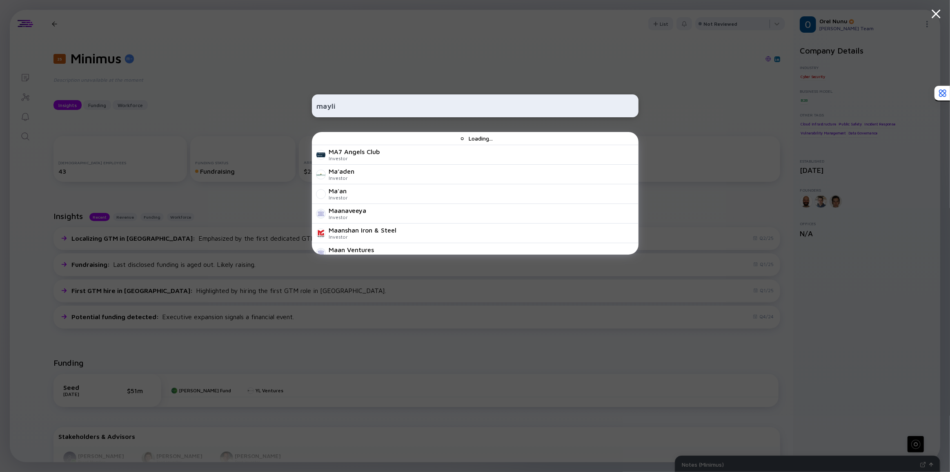
type input "maylis"
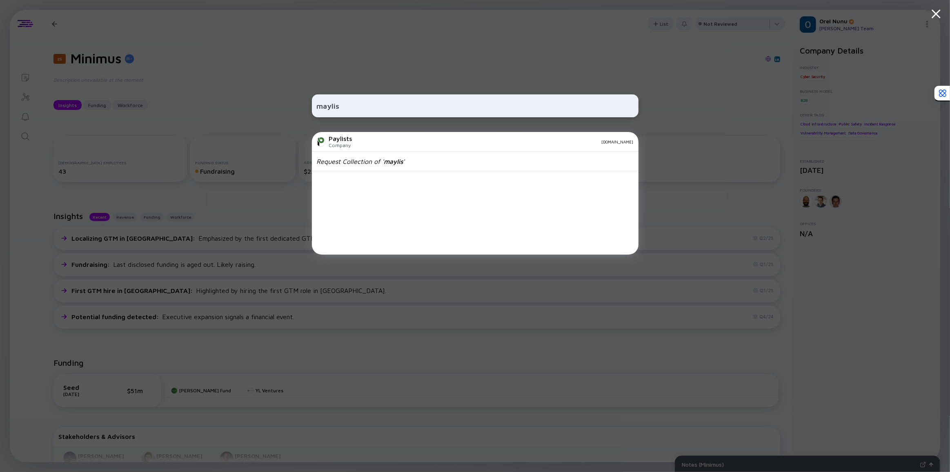
drag, startPoint x: 355, startPoint y: 103, endPoint x: 308, endPoint y: 105, distance: 46.6
click at [308, 105] on div "maylis Paylists Company [DOMAIN_NAME] Request Collection of ' maylis '" at bounding box center [475, 236] width 950 height 472
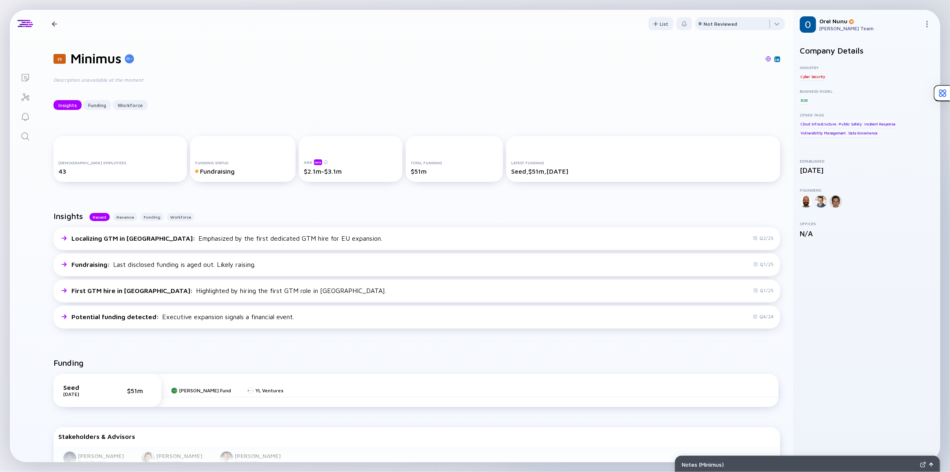
click at [26, 138] on icon "Search" at bounding box center [25, 137] width 10 height 10
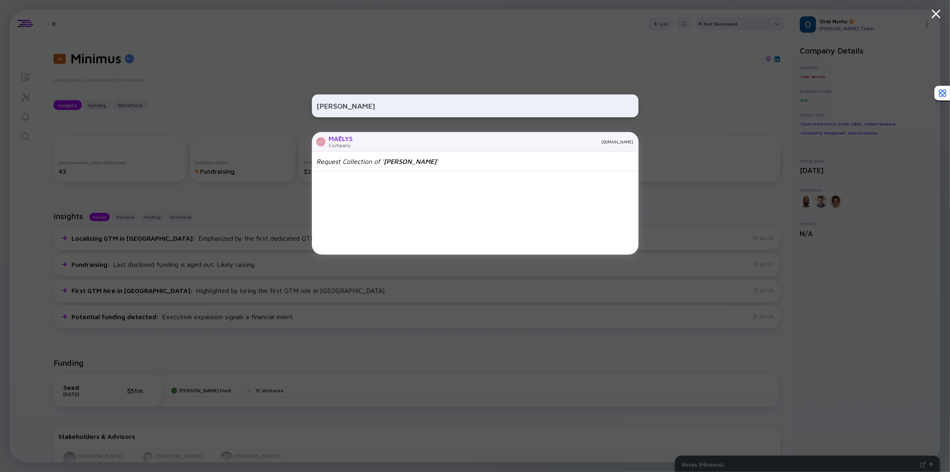
type input "[PERSON_NAME]"
click at [351, 137] on div "MAËLYS" at bounding box center [341, 138] width 24 height 7
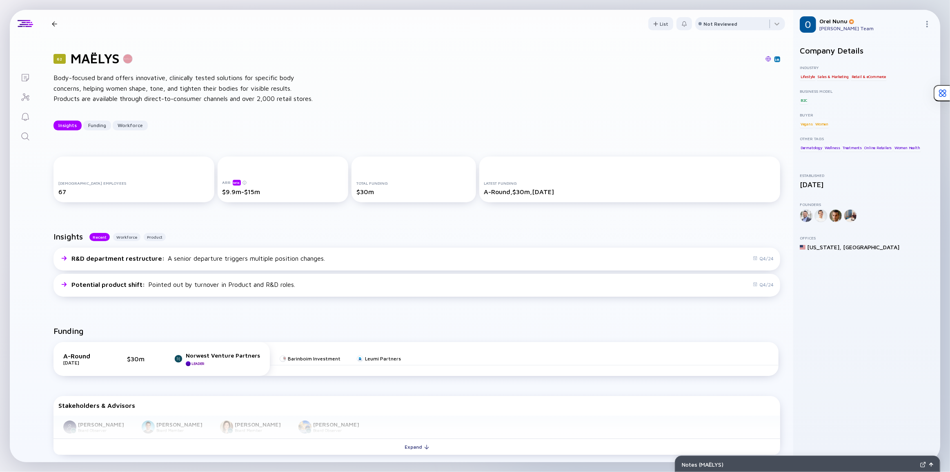
click at [351, 100] on div "62 MAËLYS Body-focused brand offers innovative, clinically tested solutions for…" at bounding box center [416, 91] width 753 height 106
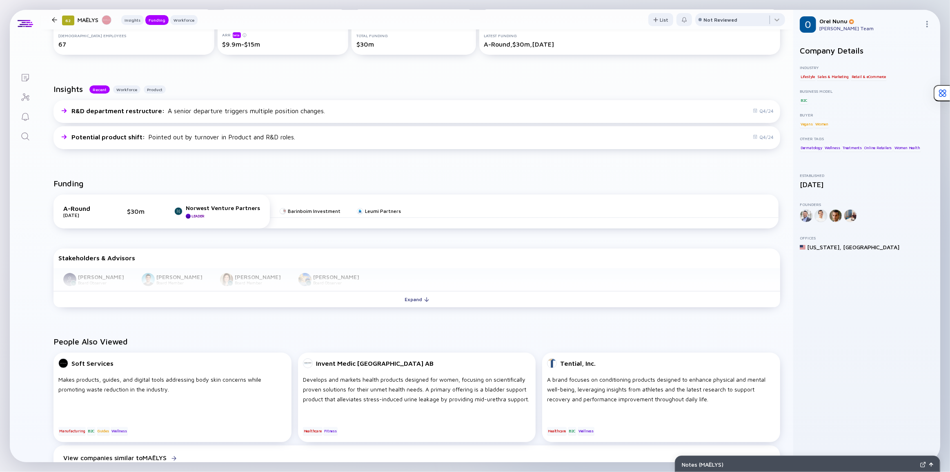
scroll to position [148, 0]
click at [216, 194] on div "Funding" at bounding box center [417, 186] width 727 height 16
click at [210, 191] on div "Funding" at bounding box center [417, 186] width 727 height 16
click at [174, 186] on div "Funding A-Round [DATE] $30m Norwest Venture Partners Leader Barinboim Investmen…" at bounding box center [416, 244] width 753 height 158
click at [24, 142] on link "Search" at bounding box center [25, 136] width 31 height 20
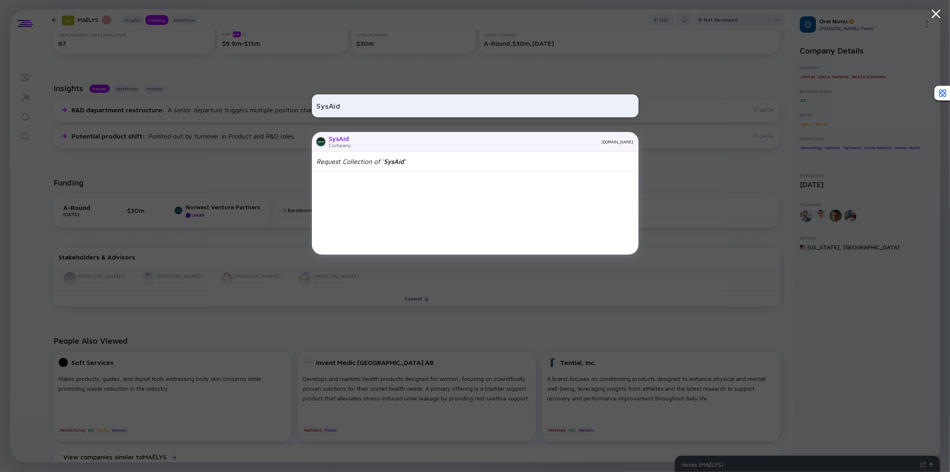
type input "SysAid"
click at [367, 142] on div "[DOMAIN_NAME]" at bounding box center [496, 141] width 276 height 5
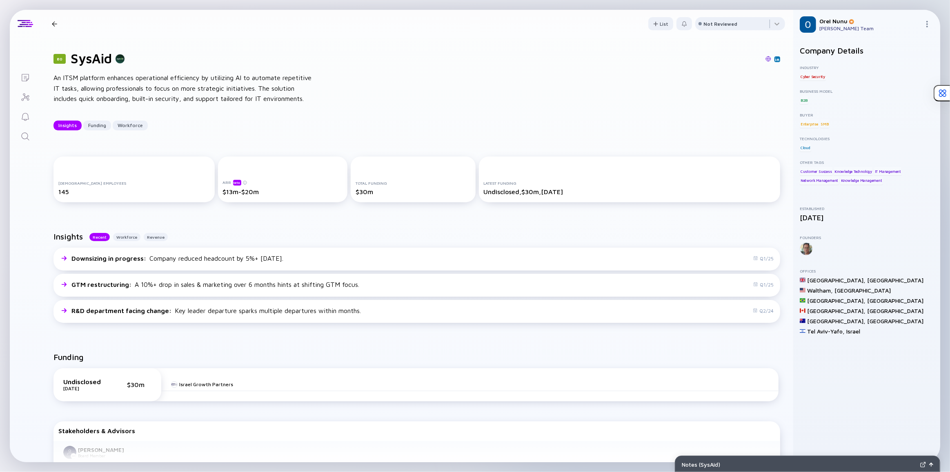
click at [106, 87] on div "An ITSM platform enhances operational efficiency by utilizing AI to automate re…" at bounding box center [184, 88] width 261 height 31
click at [192, 27] on header "80 SysAid Insights Funding Workforce List Not Reviewed" at bounding box center [416, 24] width 753 height 28
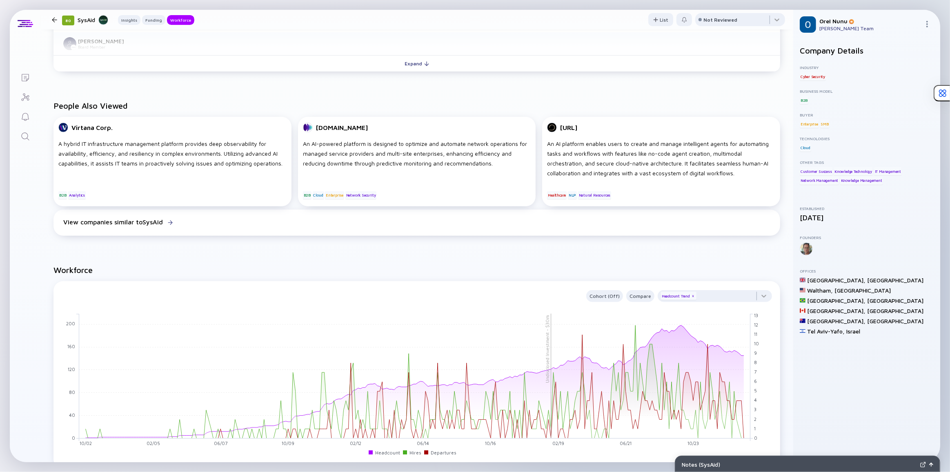
scroll to position [594, 0]
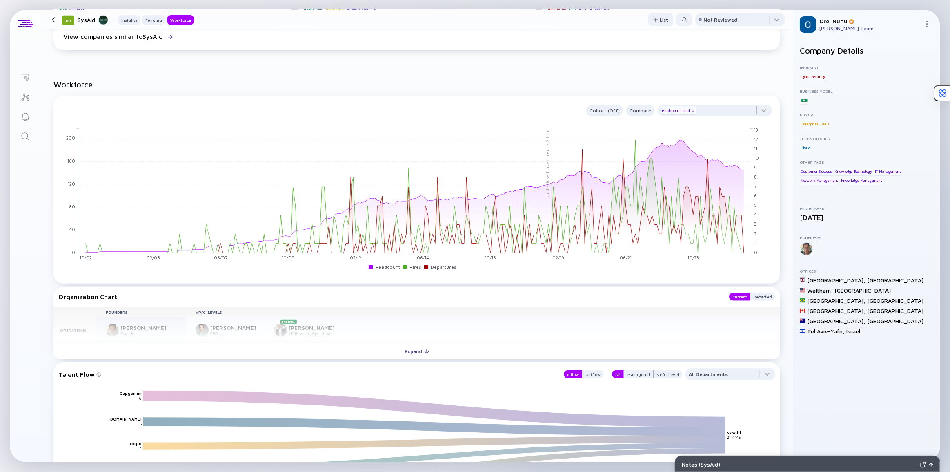
click at [26, 137] on icon "Search" at bounding box center [25, 137] width 10 height 10
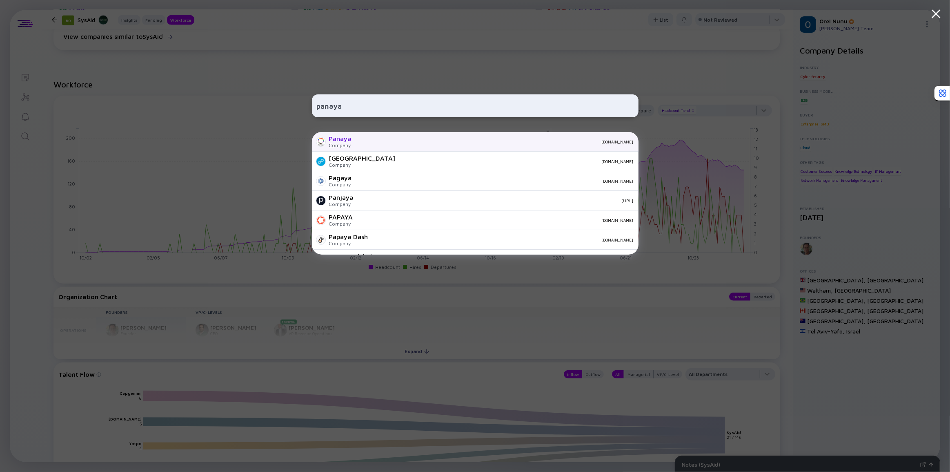
type input "panaya"
click at [375, 143] on div "[DOMAIN_NAME]" at bounding box center [496, 141] width 276 height 5
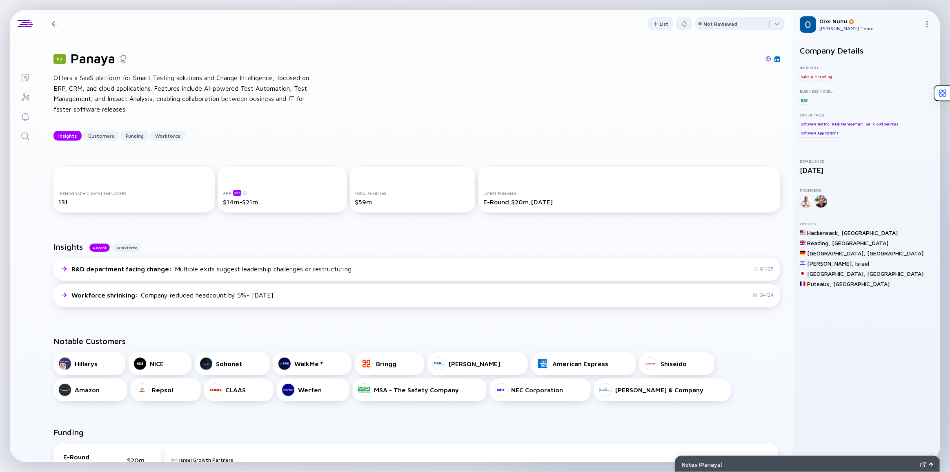
click at [194, 103] on div "Offers a SaaS platform for Smart Testing solutions and Change Intelligence, foc…" at bounding box center [184, 94] width 261 height 42
